Goal: Information Seeking & Learning: Check status

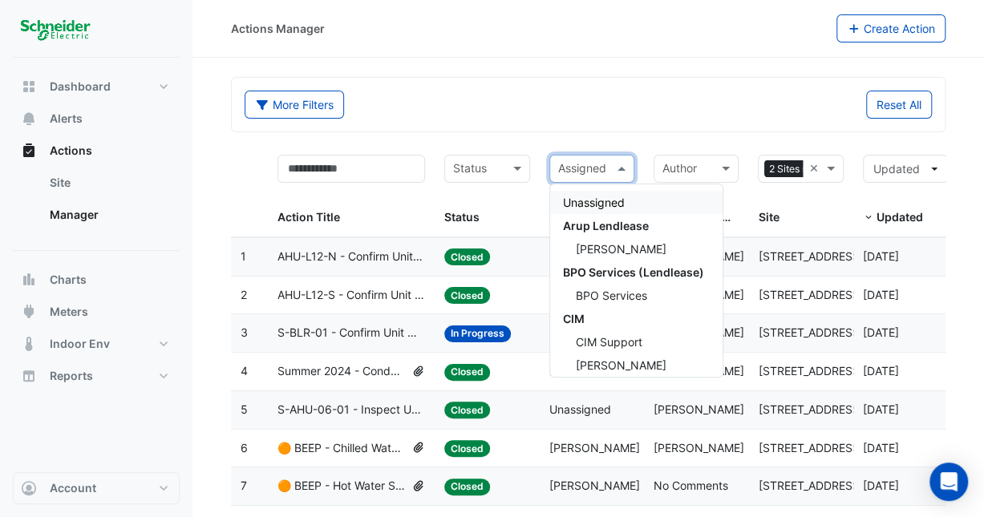
click at [625, 167] on span at bounding box center [623, 169] width 20 height 18
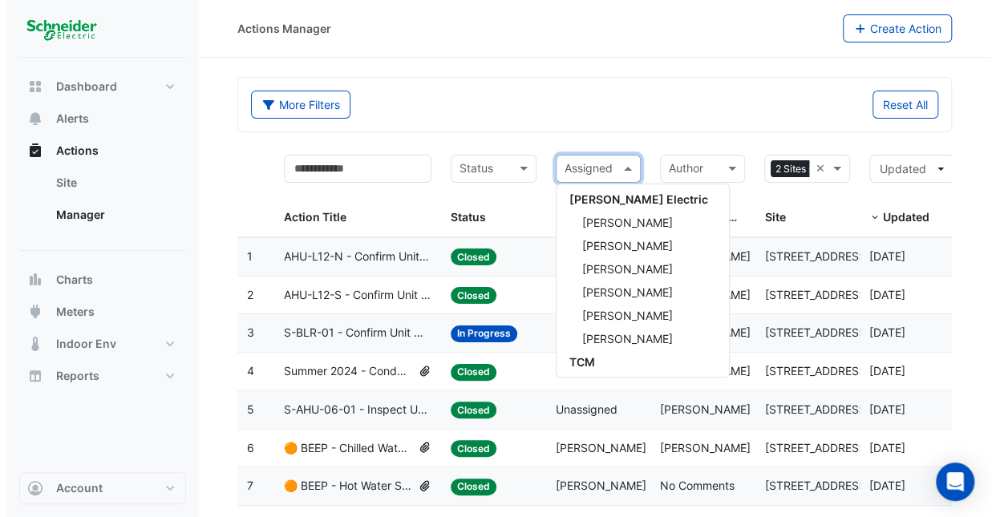
scroll to position [611, 0]
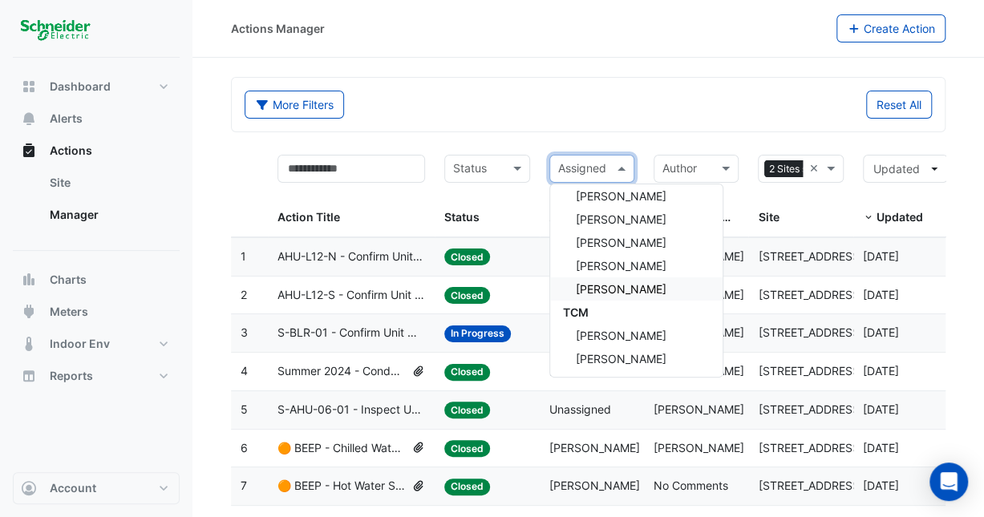
click at [629, 294] on span "[PERSON_NAME]" at bounding box center [621, 289] width 91 height 14
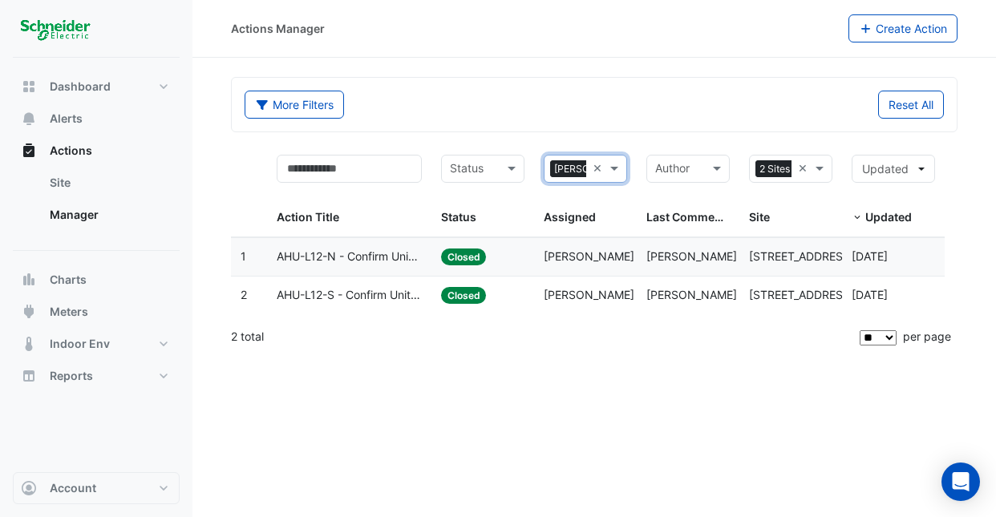
click at [343, 251] on span "AHU-L12-N - Confirm Unit Overnight Operation (Energy Waste)" at bounding box center [349, 257] width 145 height 18
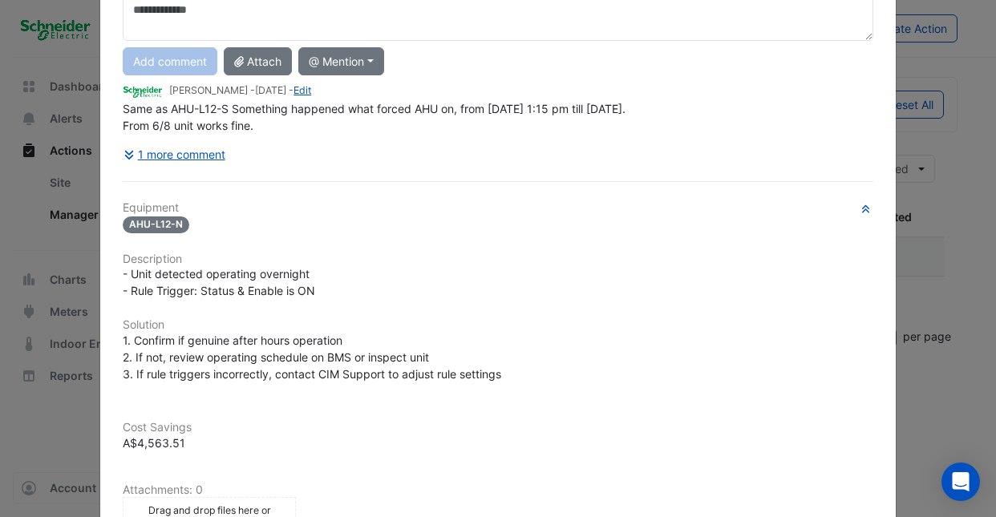
scroll to position [160, 0]
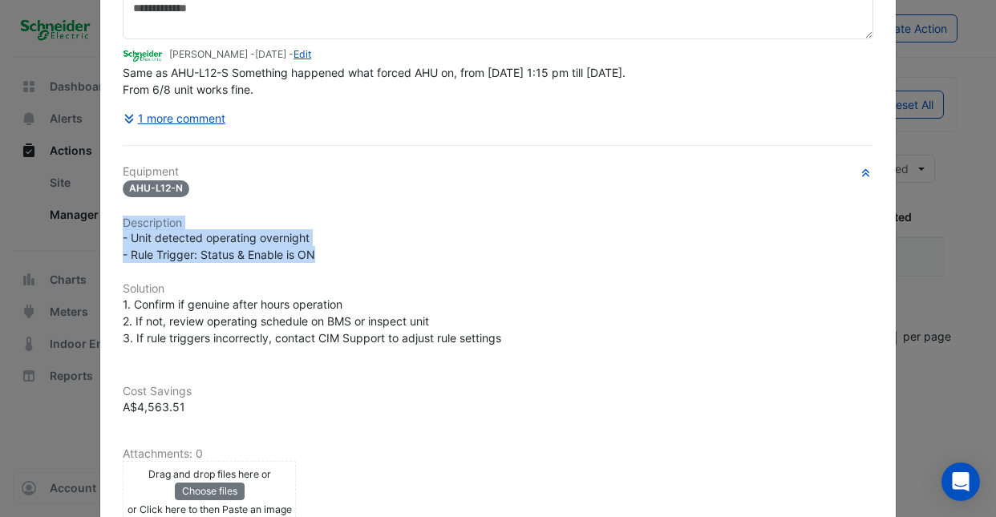
drag, startPoint x: 119, startPoint y: 253, endPoint x: 320, endPoint y: 253, distance: 201.3
click at [320, 253] on div "Equipment AHU-L12-N Description - Unit detected operating overnight - Rule Trig…" at bounding box center [498, 409] width 751 height 489
drag, startPoint x: 320, startPoint y: 253, endPoint x: 204, endPoint y: 240, distance: 116.3
copy div "Description - Unit detected operating overnight - Rule Trigger: Status & Enable…"
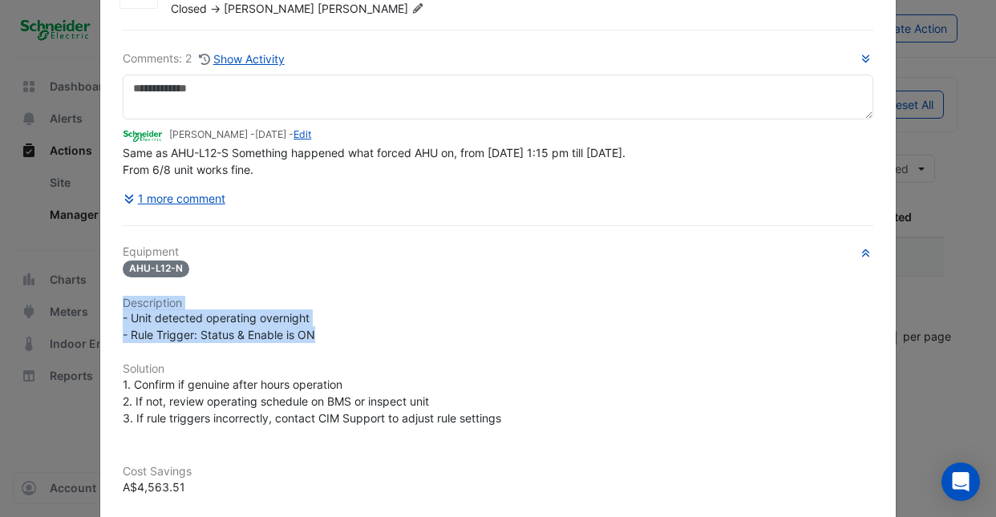
scroll to position [0, 0]
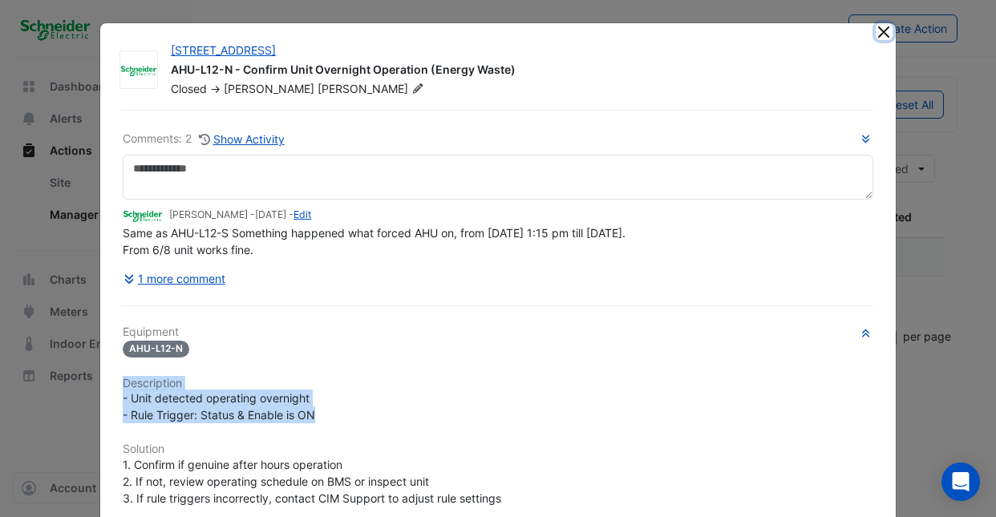
drag, startPoint x: 877, startPoint y: 31, endPoint x: 823, endPoint y: 76, distance: 70.6
click at [877, 33] on button "Close" at bounding box center [884, 31] width 17 height 17
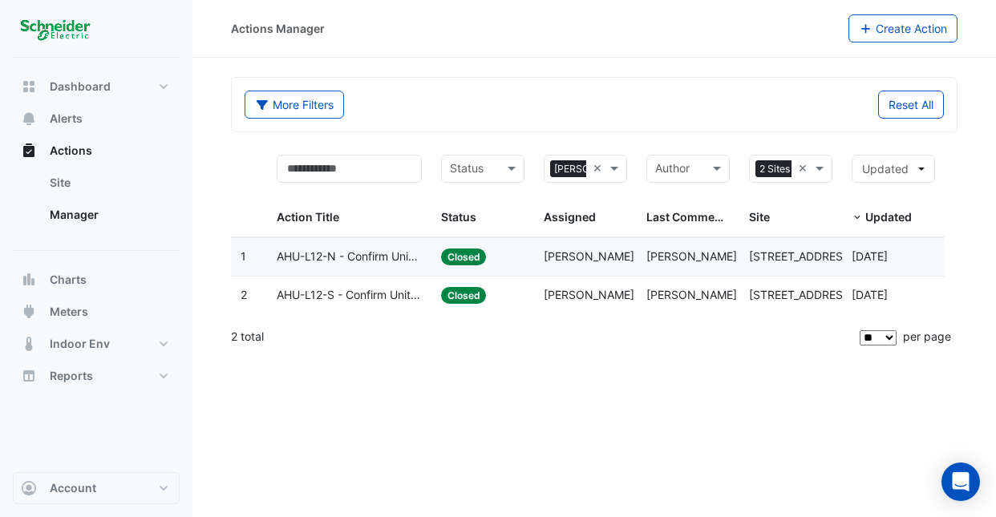
click at [363, 297] on span "AHU-L12-S - Confirm Unit Overnight Operation (Energy Waste)" at bounding box center [349, 295] width 145 height 18
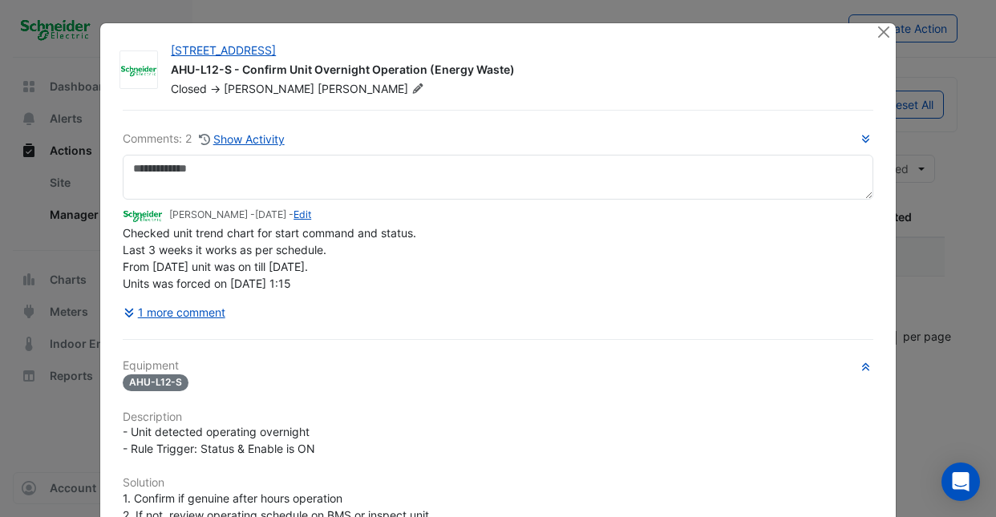
drag, startPoint x: 119, startPoint y: 261, endPoint x: 298, endPoint y: 284, distance: 181.0
click at [298, 284] on div "Checked unit trend chart for start command and status. Last 3 weeks it works as…" at bounding box center [498, 258] width 751 height 67
drag, startPoint x: 298, startPoint y: 284, endPoint x: 213, endPoint y: 245, distance: 93.3
copy span "Checked unit trend chart for start command and status. Last 3 weeks it works as…"
drag, startPoint x: 876, startPoint y: 29, endPoint x: 858, endPoint y: 41, distance: 21.4
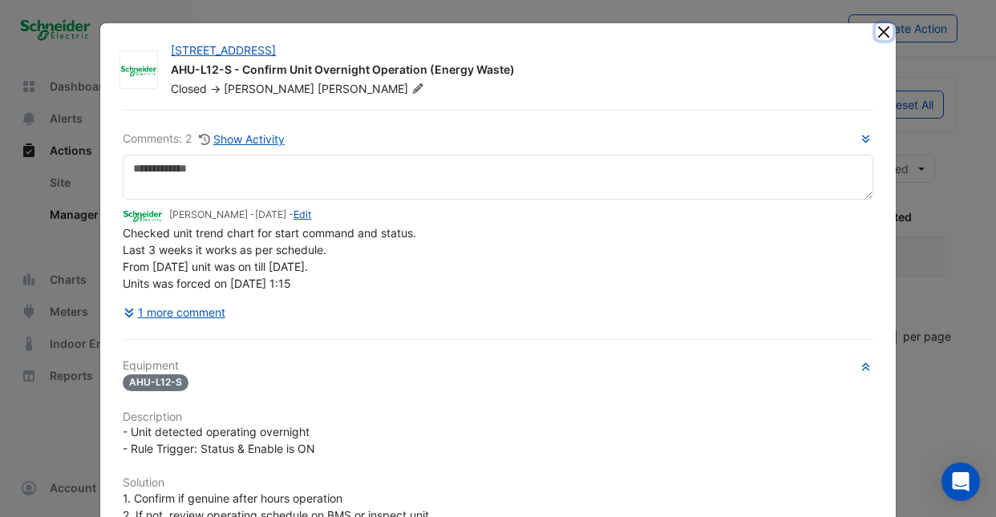
click at [876, 30] on button "Close" at bounding box center [884, 31] width 17 height 17
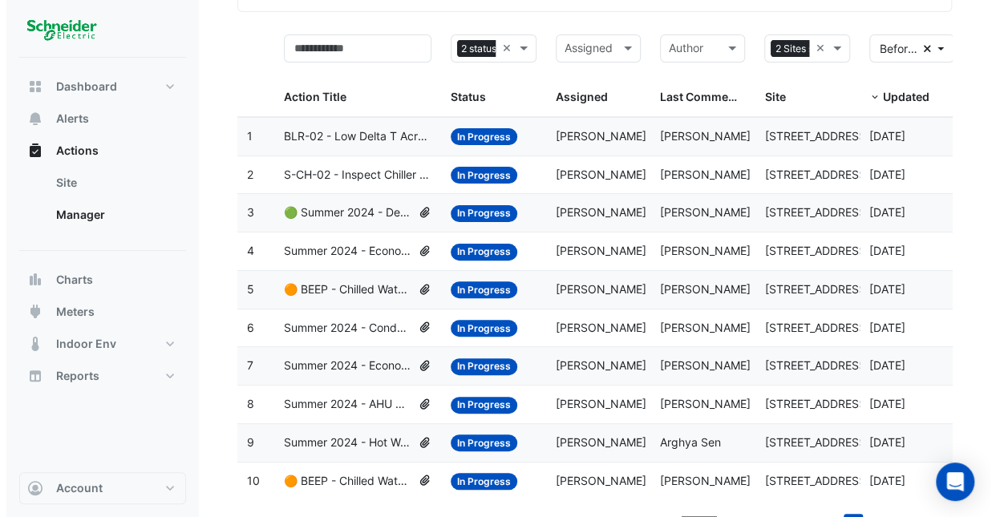
scroll to position [142, 0]
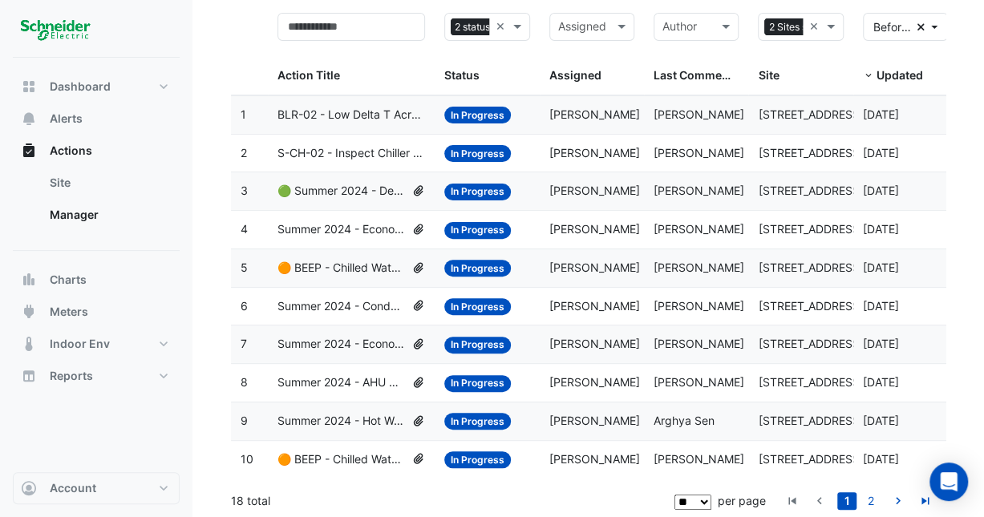
click at [345, 108] on span "BLR-02 - Low Delta T Across Hot Water System - Enable Point" at bounding box center [351, 115] width 148 height 18
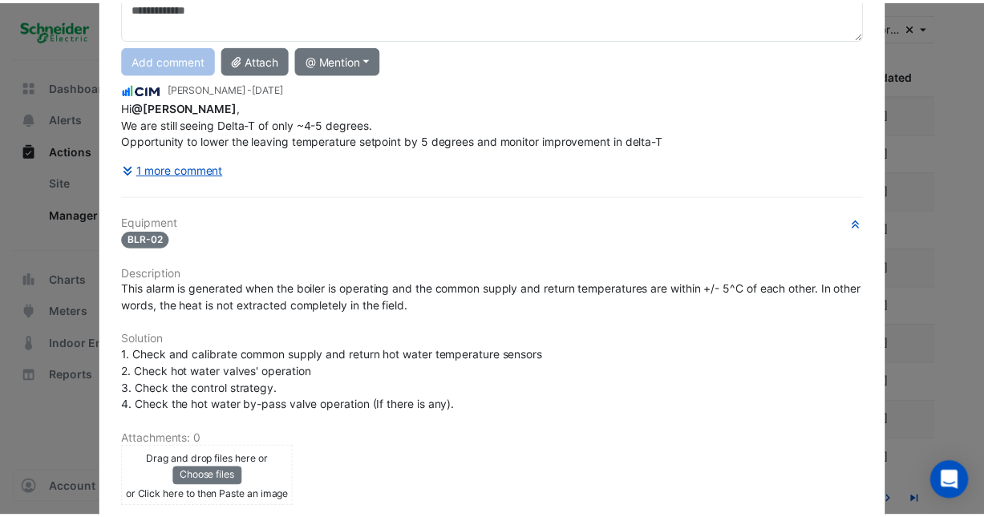
scroll to position [0, 0]
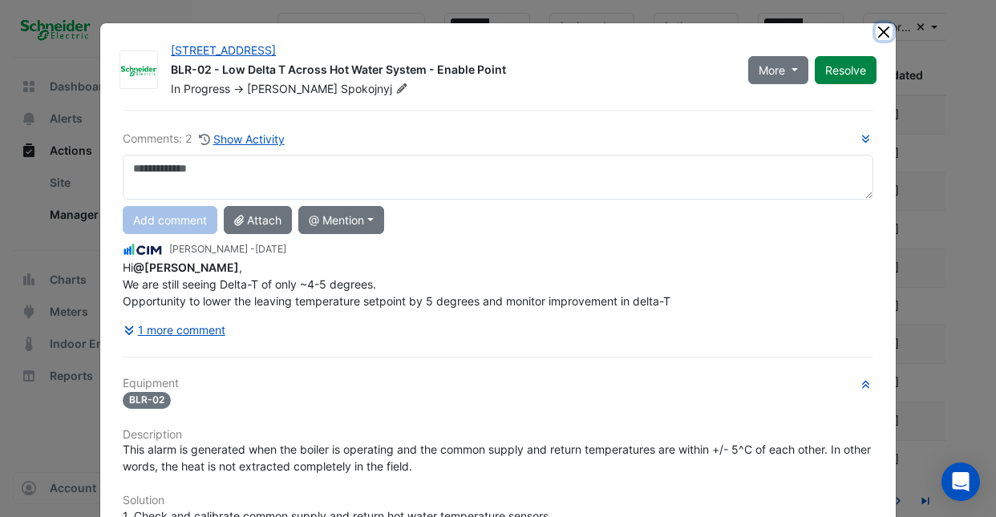
click at [881, 34] on button "Close" at bounding box center [884, 31] width 17 height 17
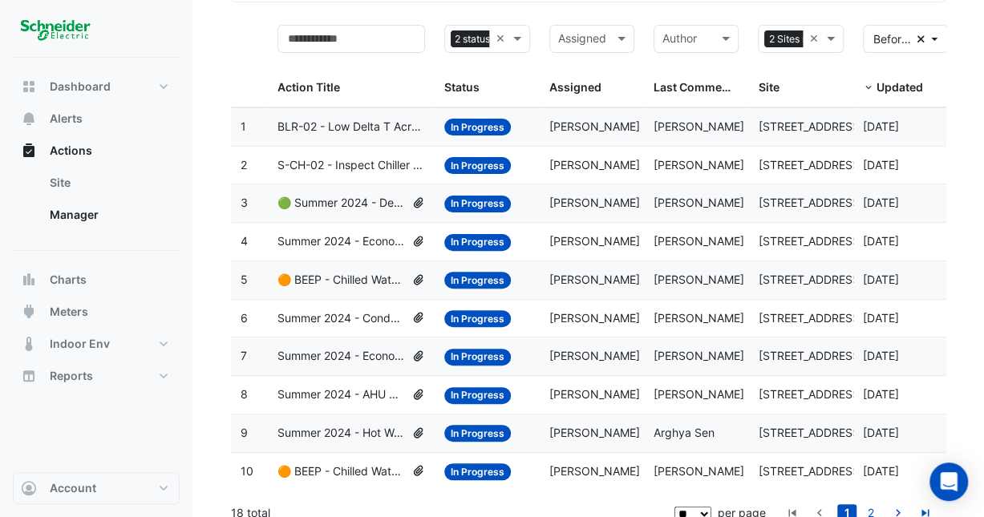
scroll to position [142, 0]
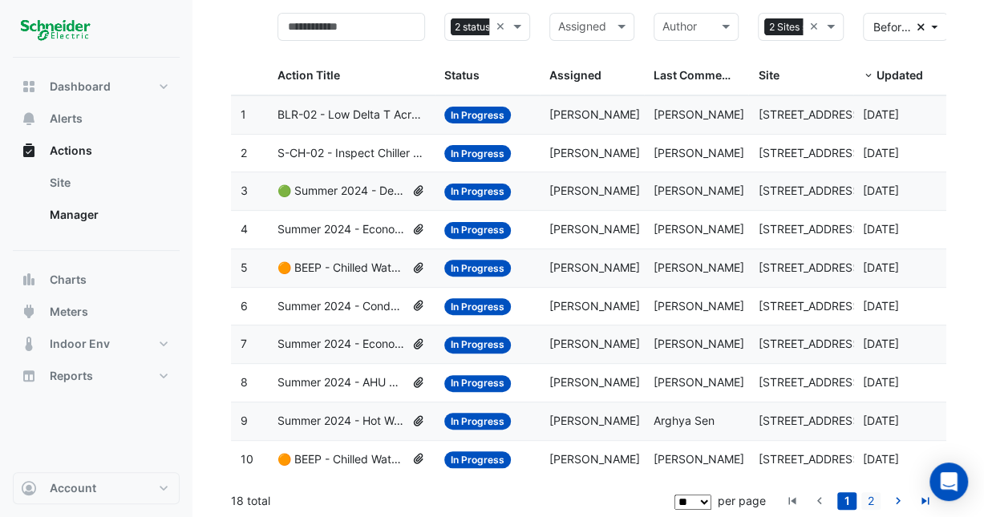
click at [869, 498] on link "2" at bounding box center [870, 501] width 19 height 18
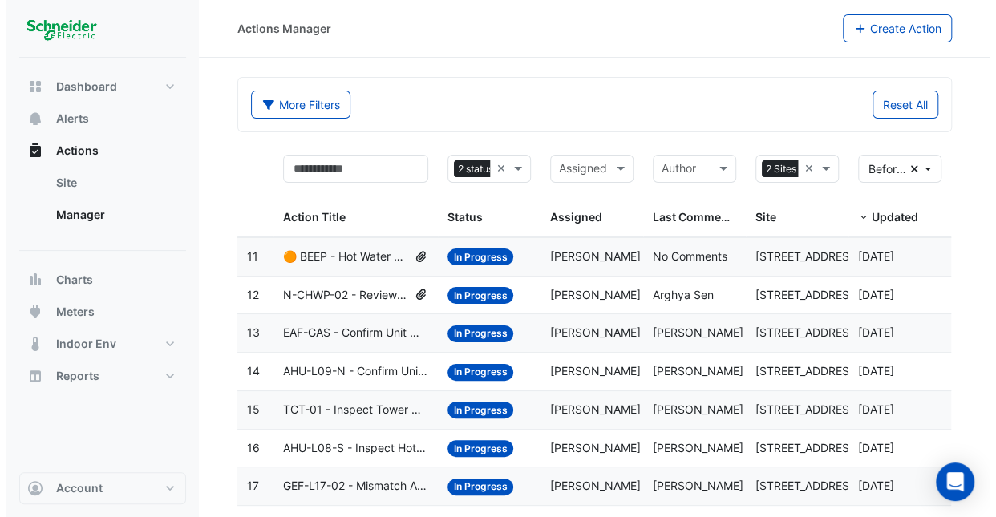
scroll to position [66, 0]
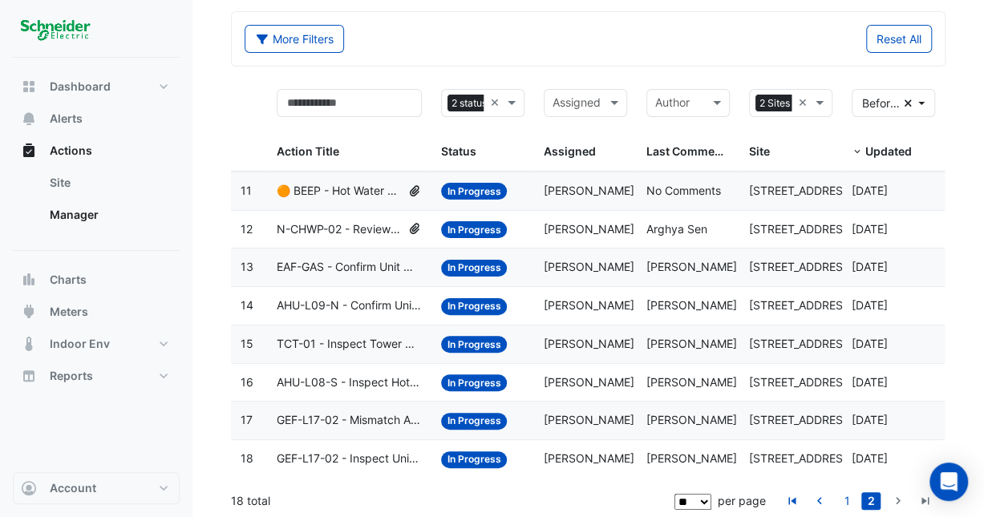
click at [343, 229] on span "N-CHWP-02 - Review Chilled Water System Pressure Oversupply (Energy Waste)" at bounding box center [339, 230] width 124 height 18
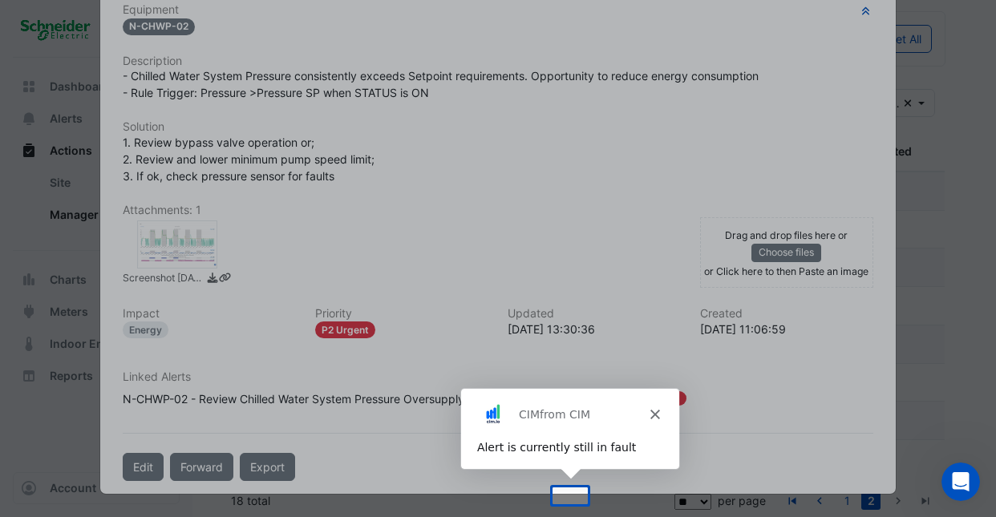
scroll to position [322, 0]
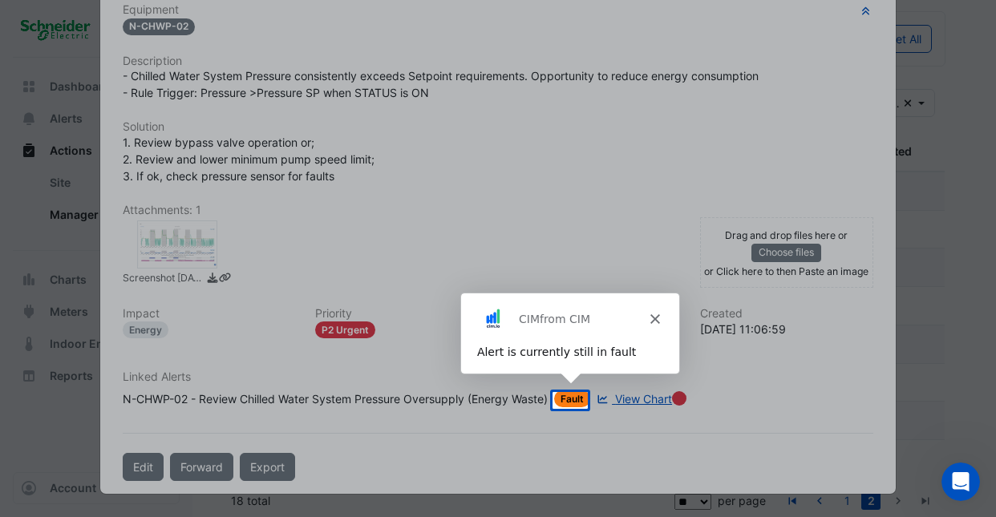
click at [654, 318] on polygon "Close" at bounding box center [655, 319] width 10 height 10
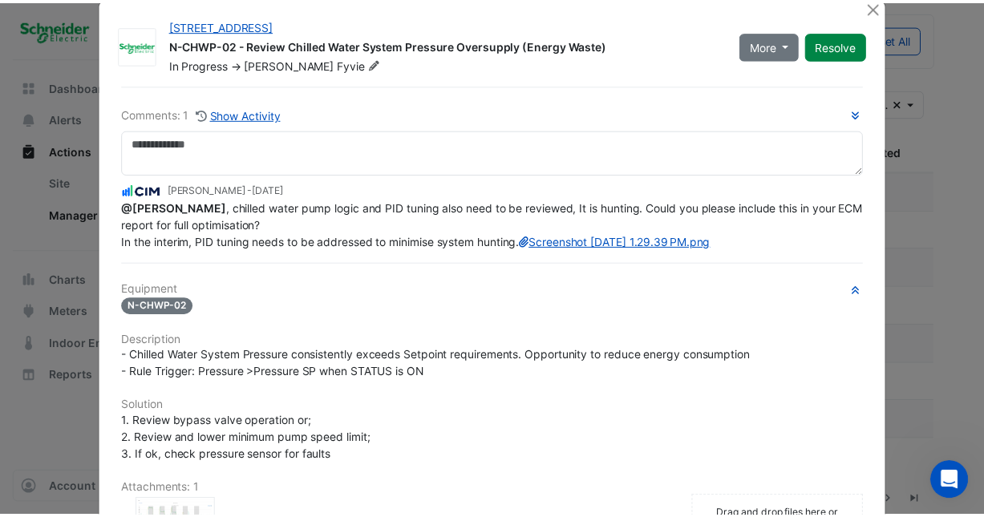
scroll to position [0, 0]
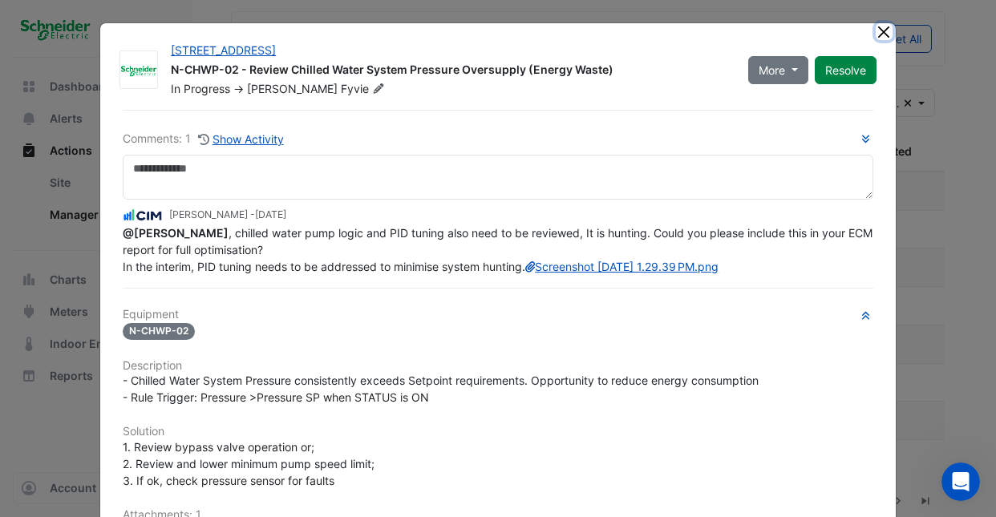
click at [877, 28] on button "Close" at bounding box center [884, 31] width 17 height 17
